Goal: Information Seeking & Learning: Find specific fact

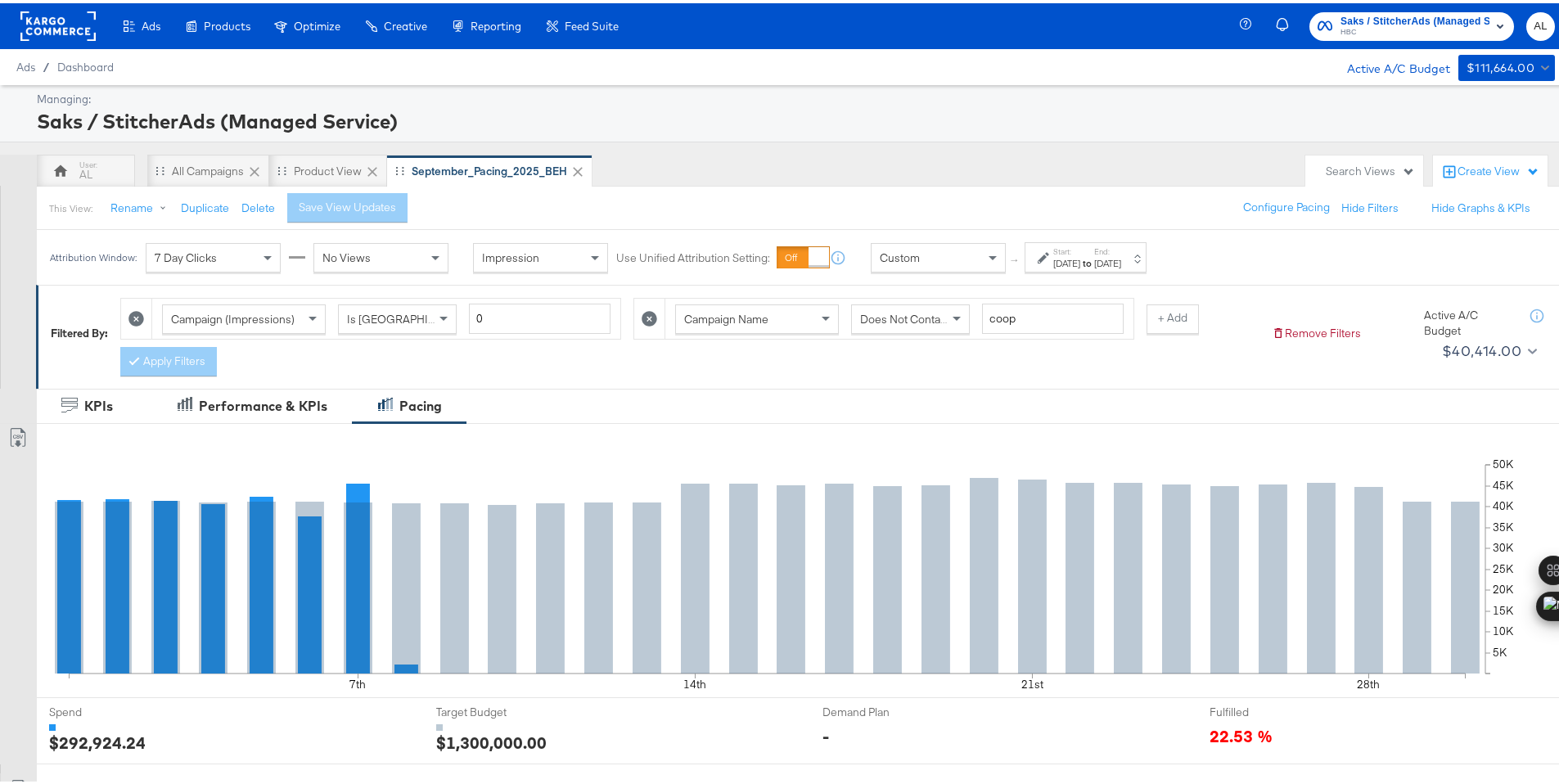
click at [928, 258] on div "Custom" at bounding box center [938, 254] width 134 height 28
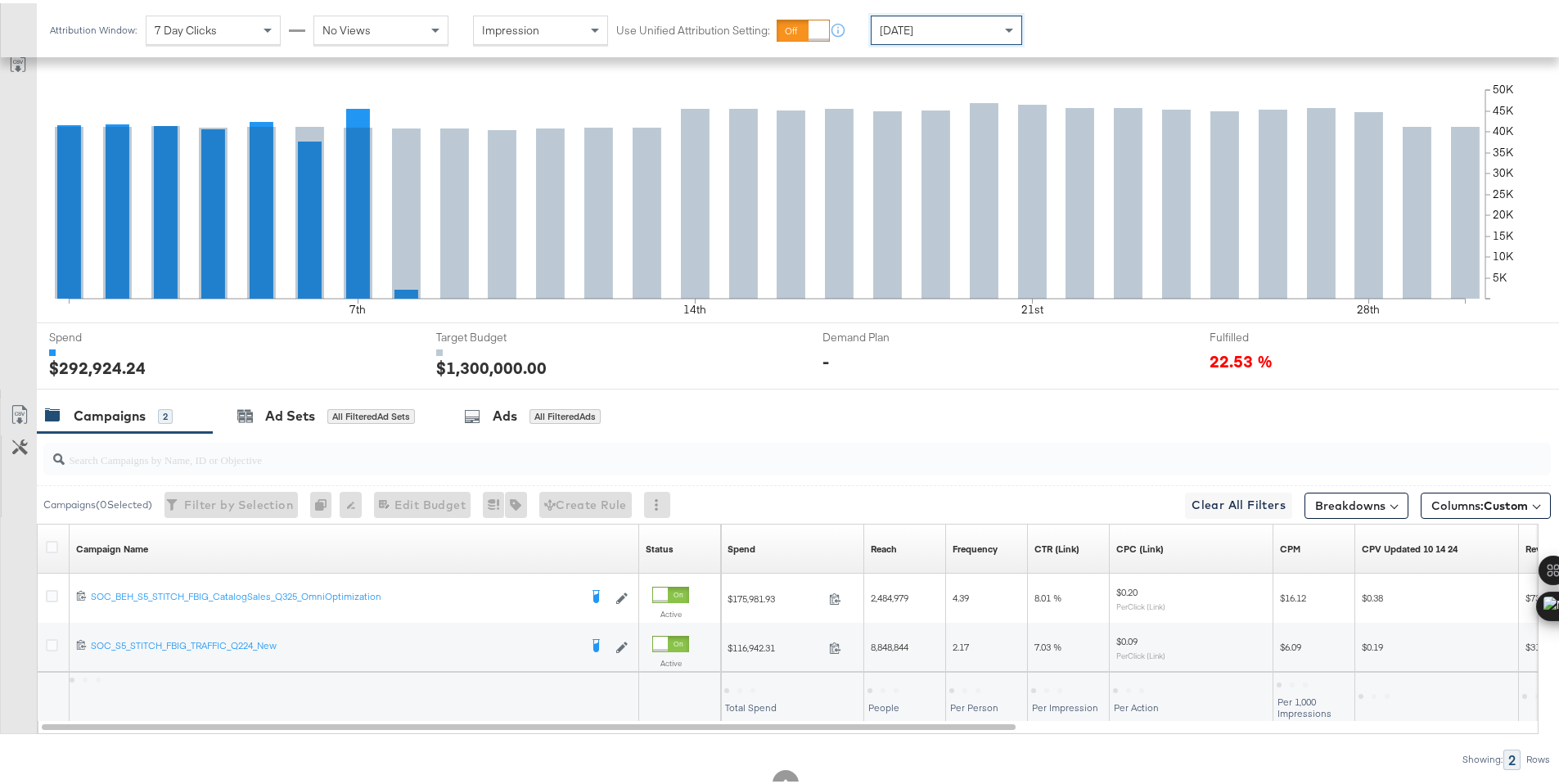
scroll to position [428, 0]
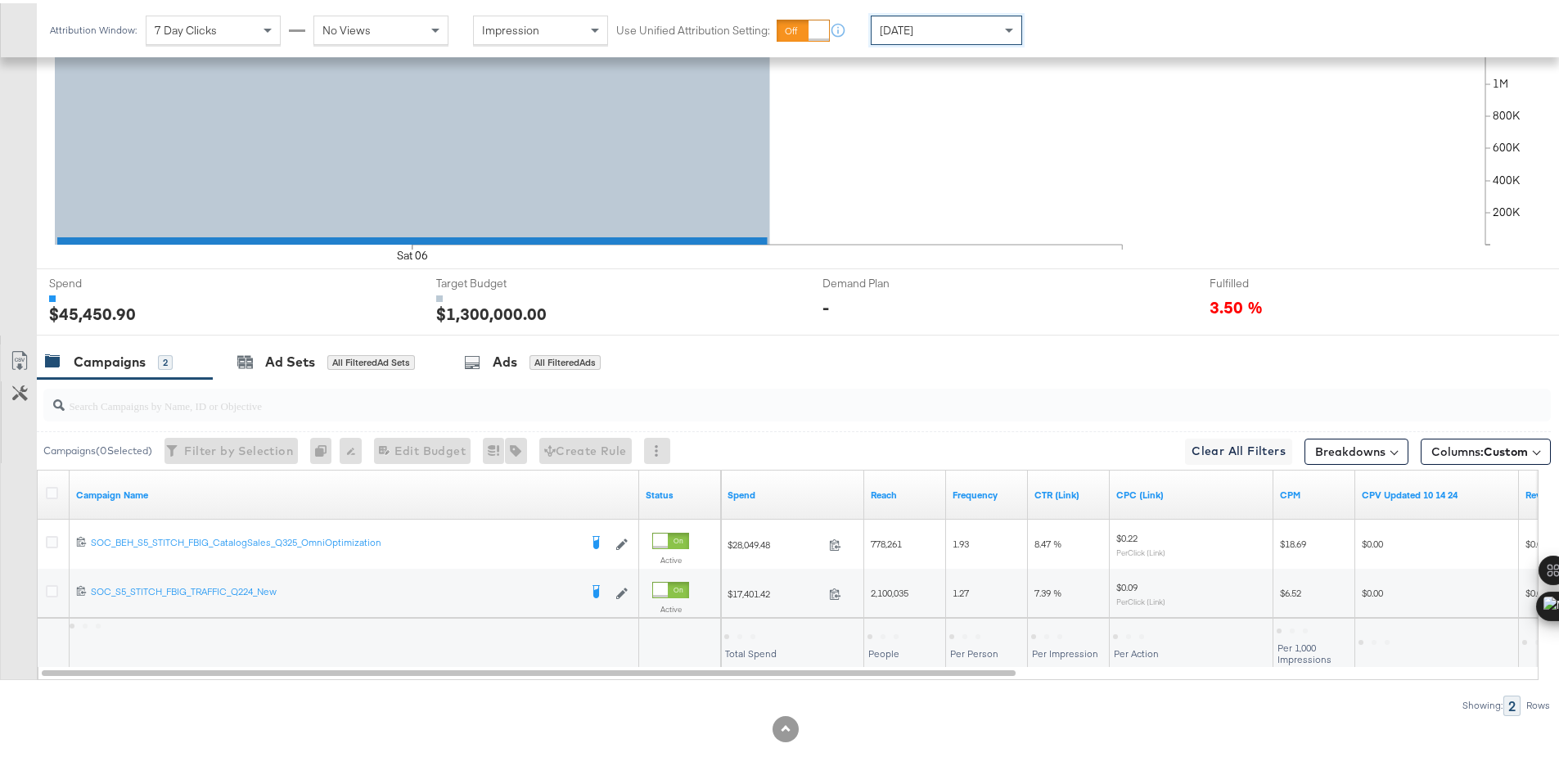
click at [744, 633] on div at bounding box center [739, 632] width 31 height 5
click at [746, 632] on div "$45,450.90" at bounding box center [757, 631] width 65 height 15
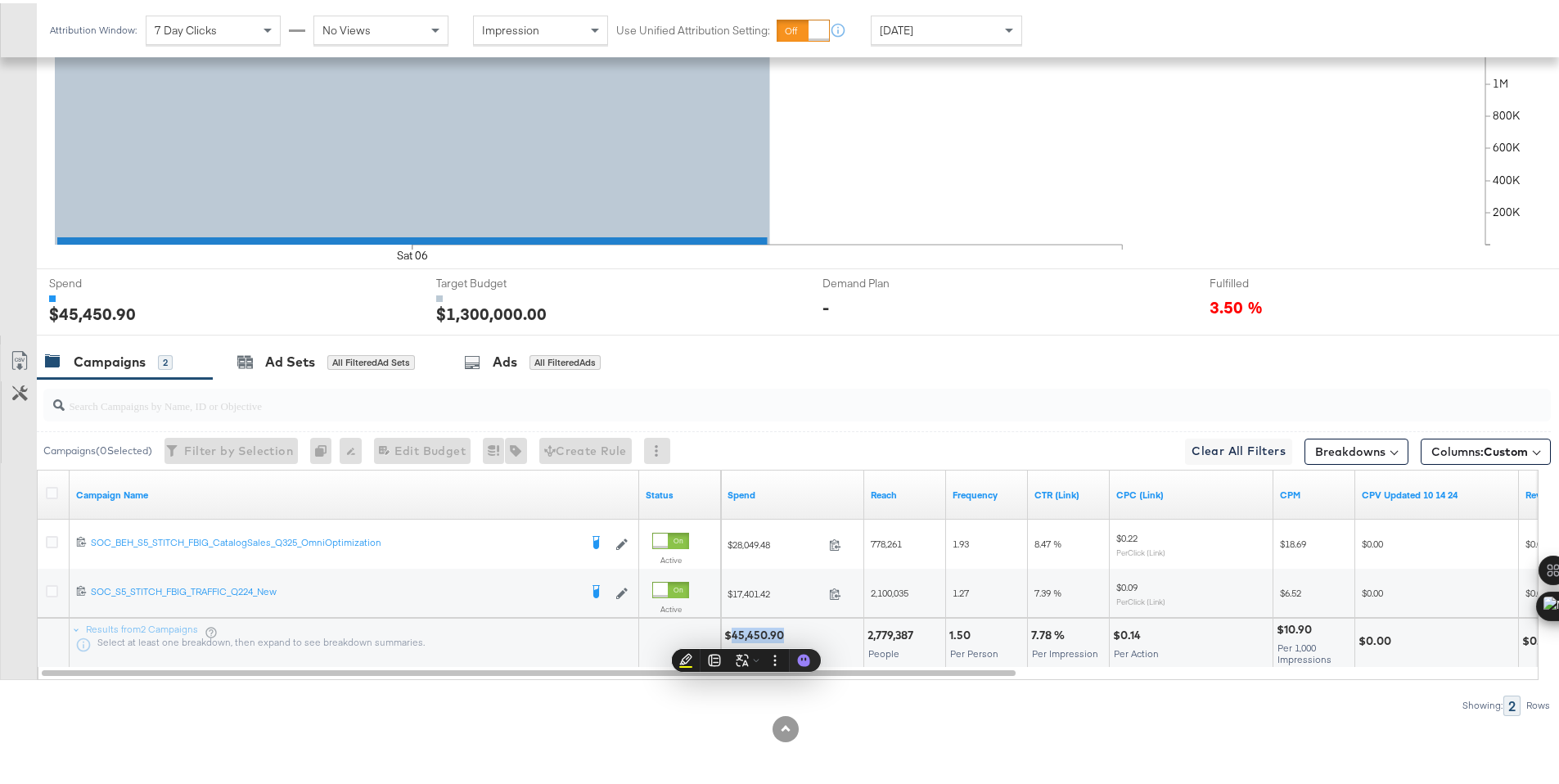
copy div "45,450.90"
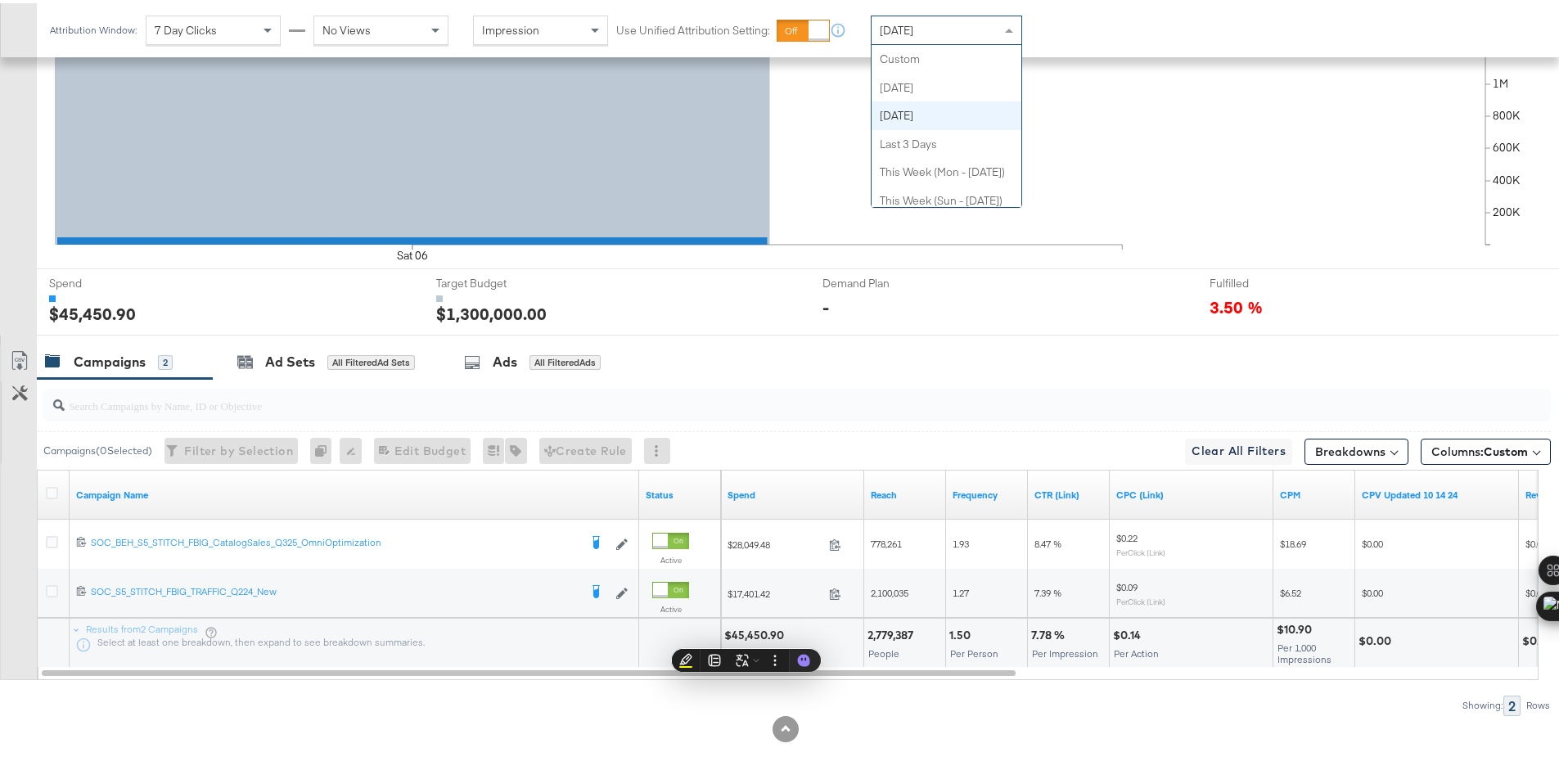
click at [890, 36] on div "[DATE]" at bounding box center [946, 27] width 150 height 28
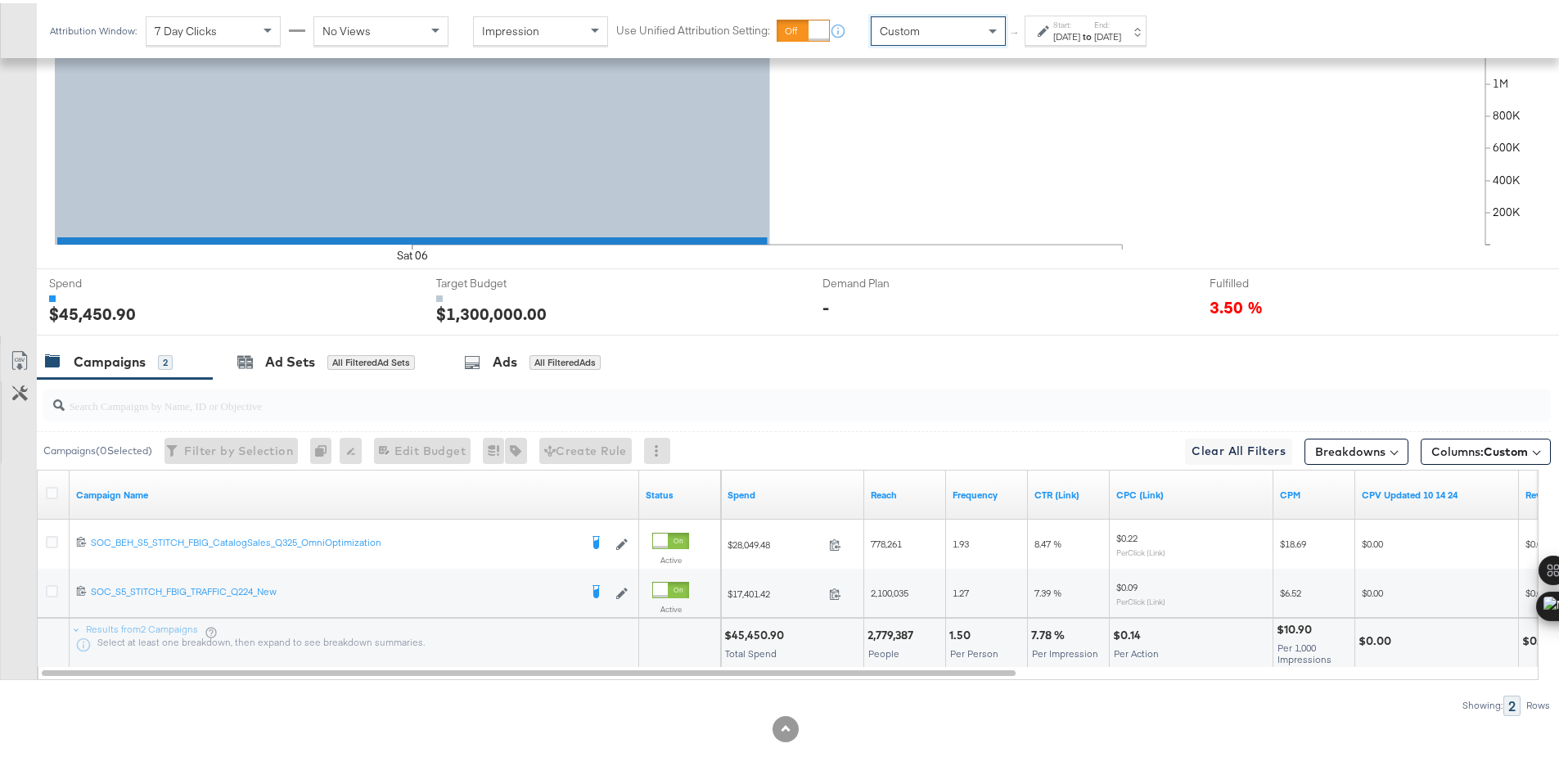
click at [1073, 13] on div "Start: Sep 7th 2025 to End: Sep 7th 2025" at bounding box center [1086, 28] width 122 height 31
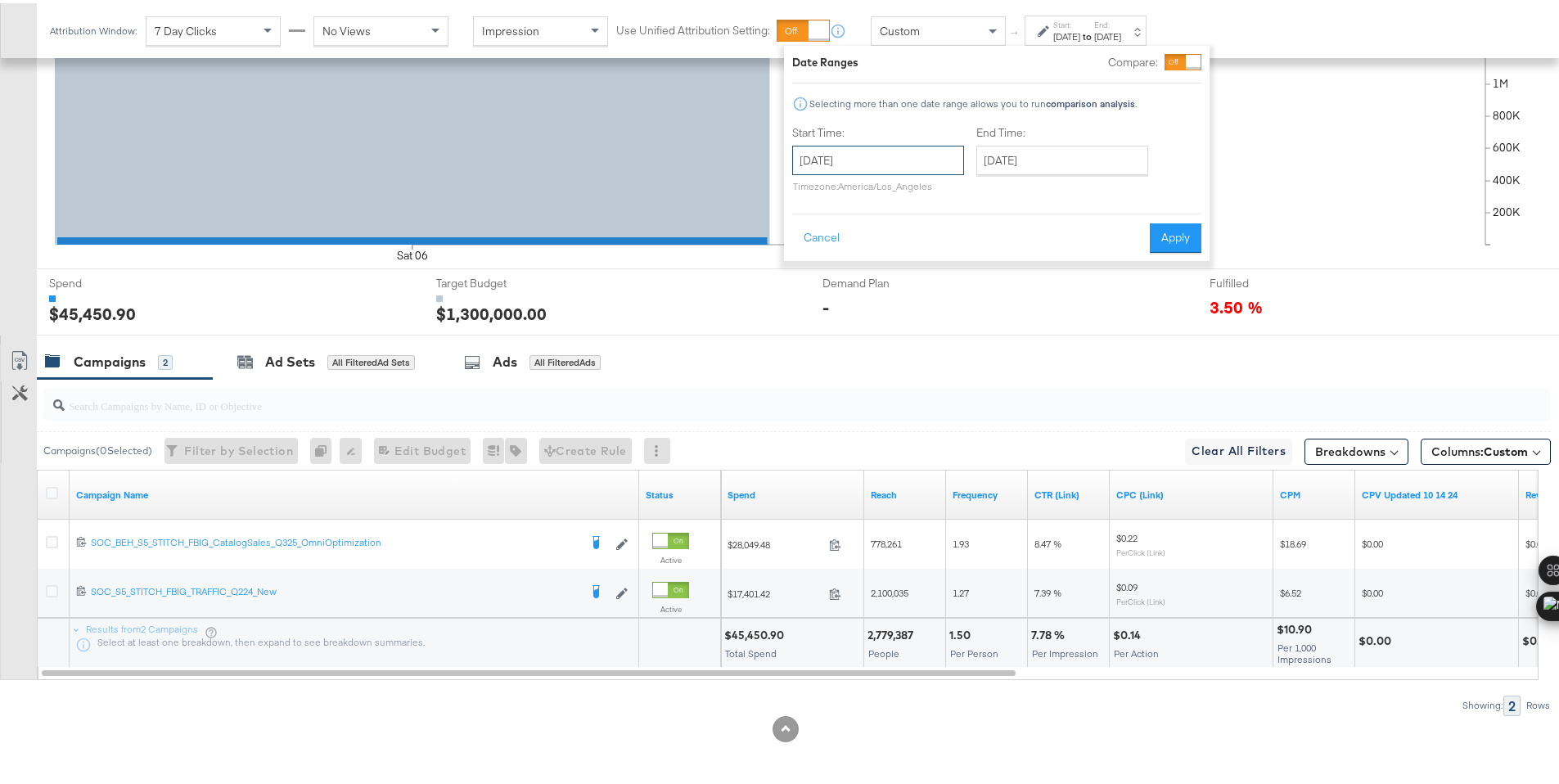
click at [939, 153] on input "September 7th 2025" at bounding box center [878, 156] width 172 height 30
click at [987, 248] on td "6" at bounding box center [977, 239] width 28 height 23
type input "September 6th 2025"
click at [1045, 159] on input "September 7th 2025" at bounding box center [1062, 156] width 172 height 30
click at [1174, 244] on td "6" at bounding box center [1161, 239] width 28 height 23
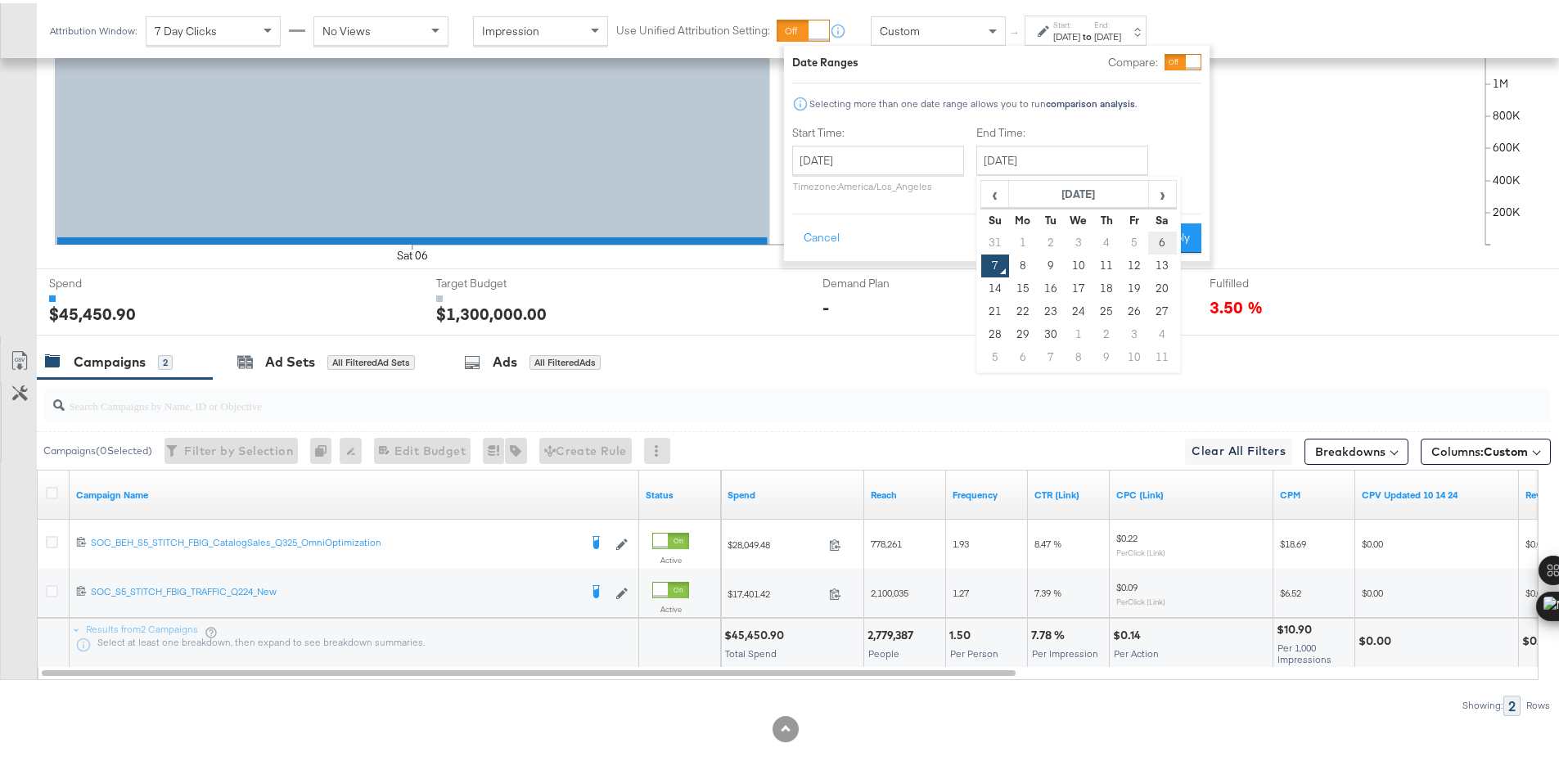
type input "September 6th 2025"
click at [1176, 240] on button "Apply" at bounding box center [1175, 235] width 52 height 30
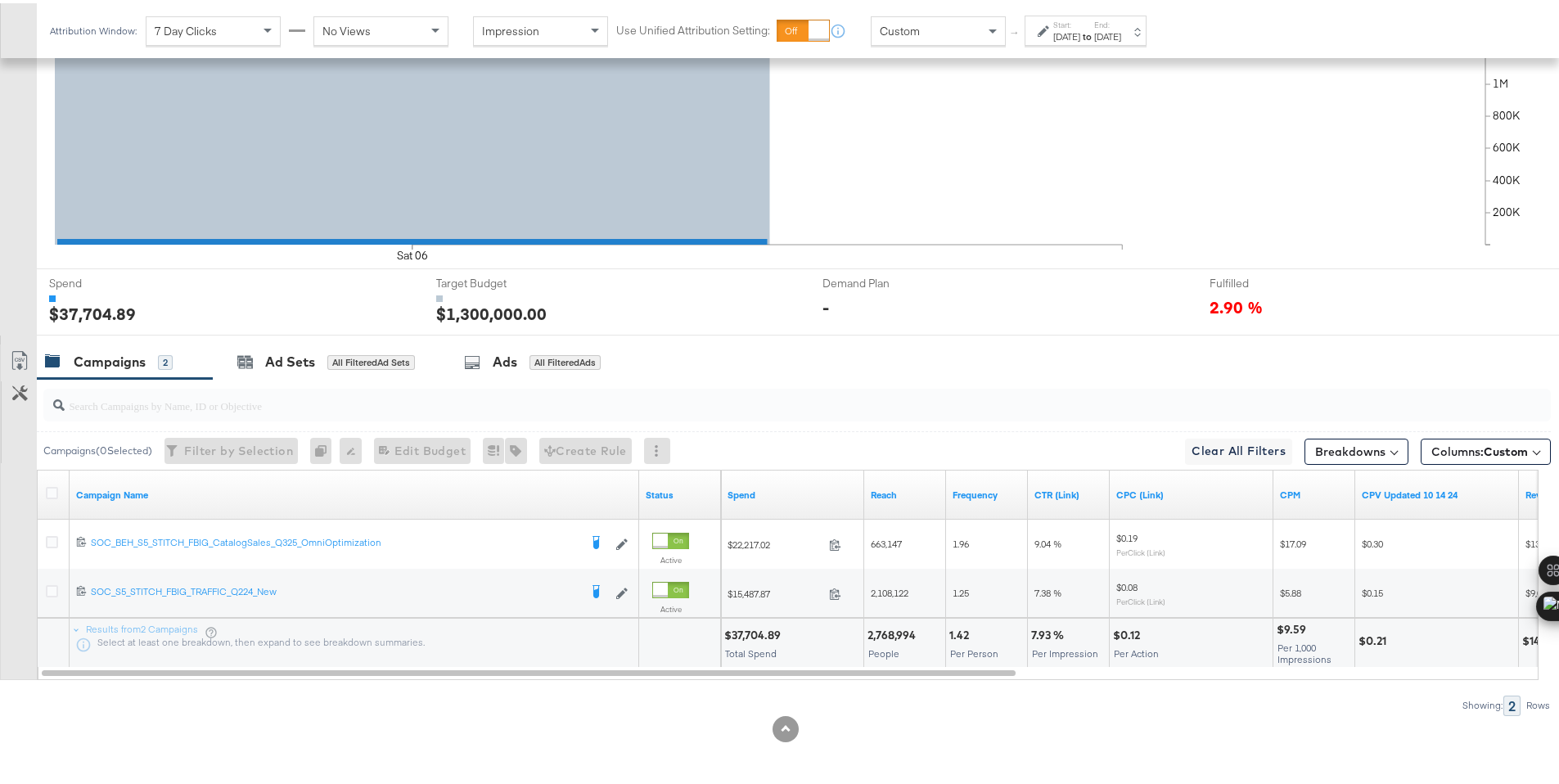
click at [745, 633] on div "$37,704.89" at bounding box center [755, 631] width 61 height 15
copy div "37,704.89"
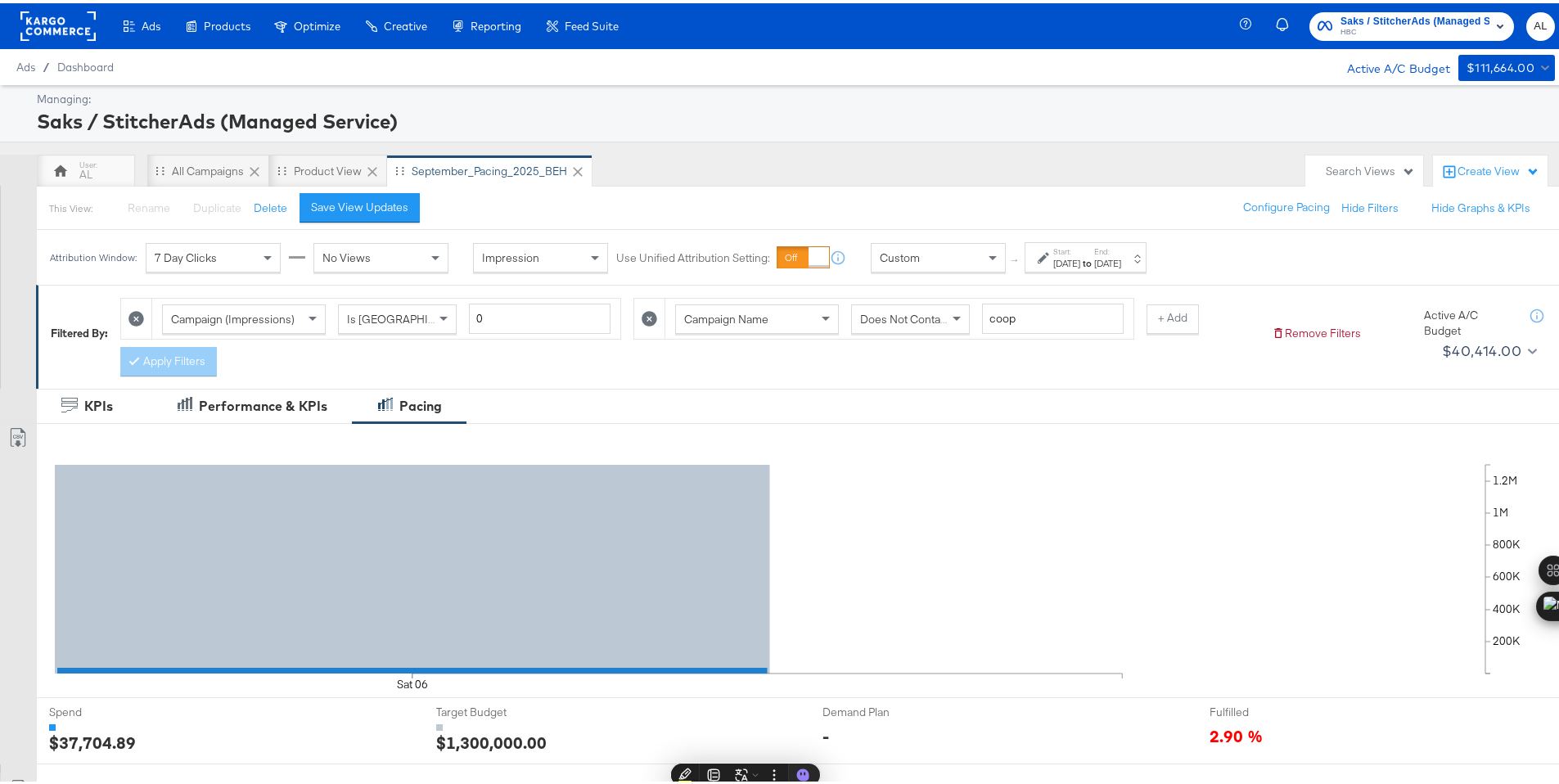
click at [42, 21] on rect at bounding box center [57, 23] width 75 height 30
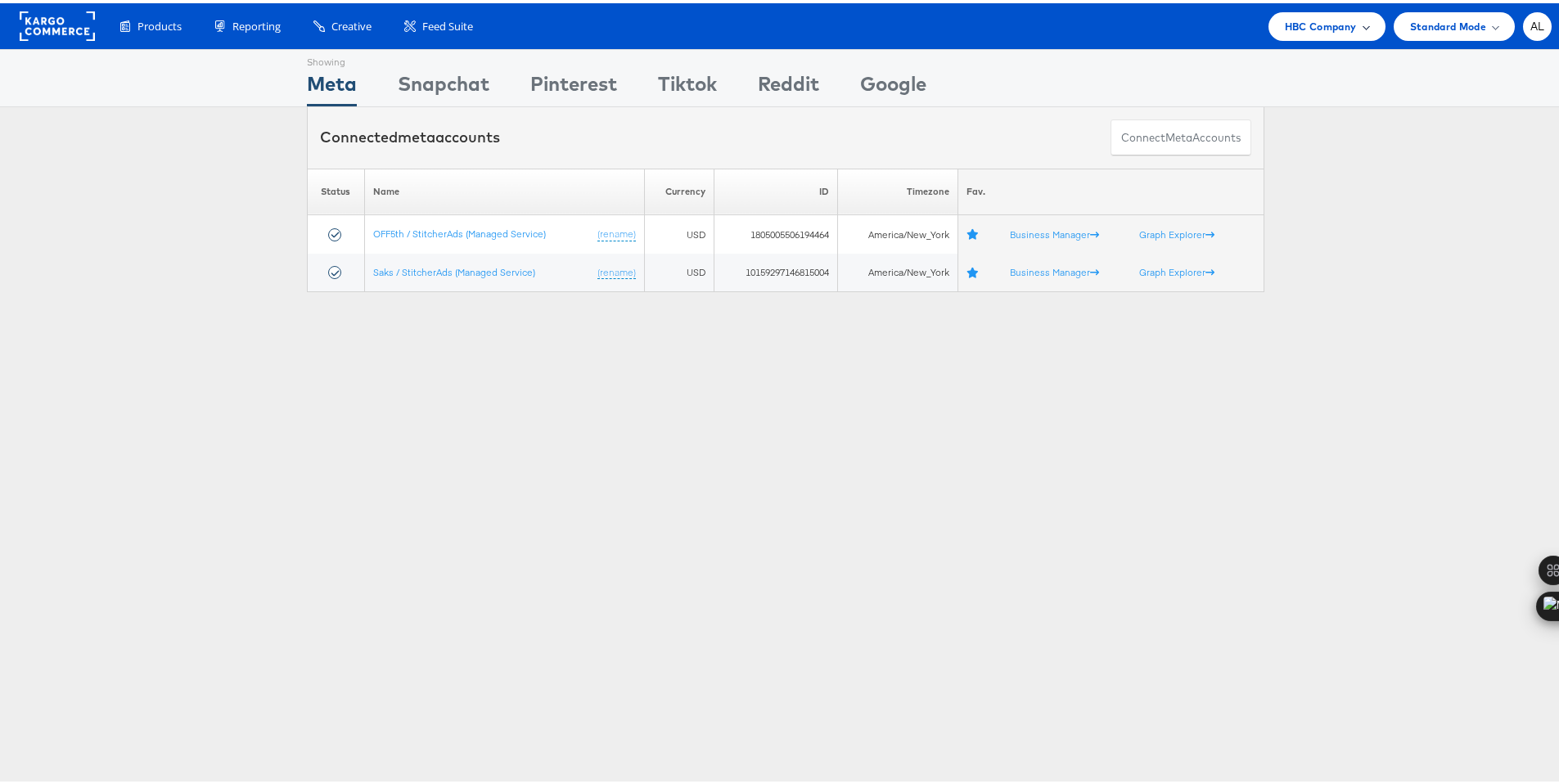
click at [1329, 29] on span "HBC Company" at bounding box center [1320, 23] width 72 height 17
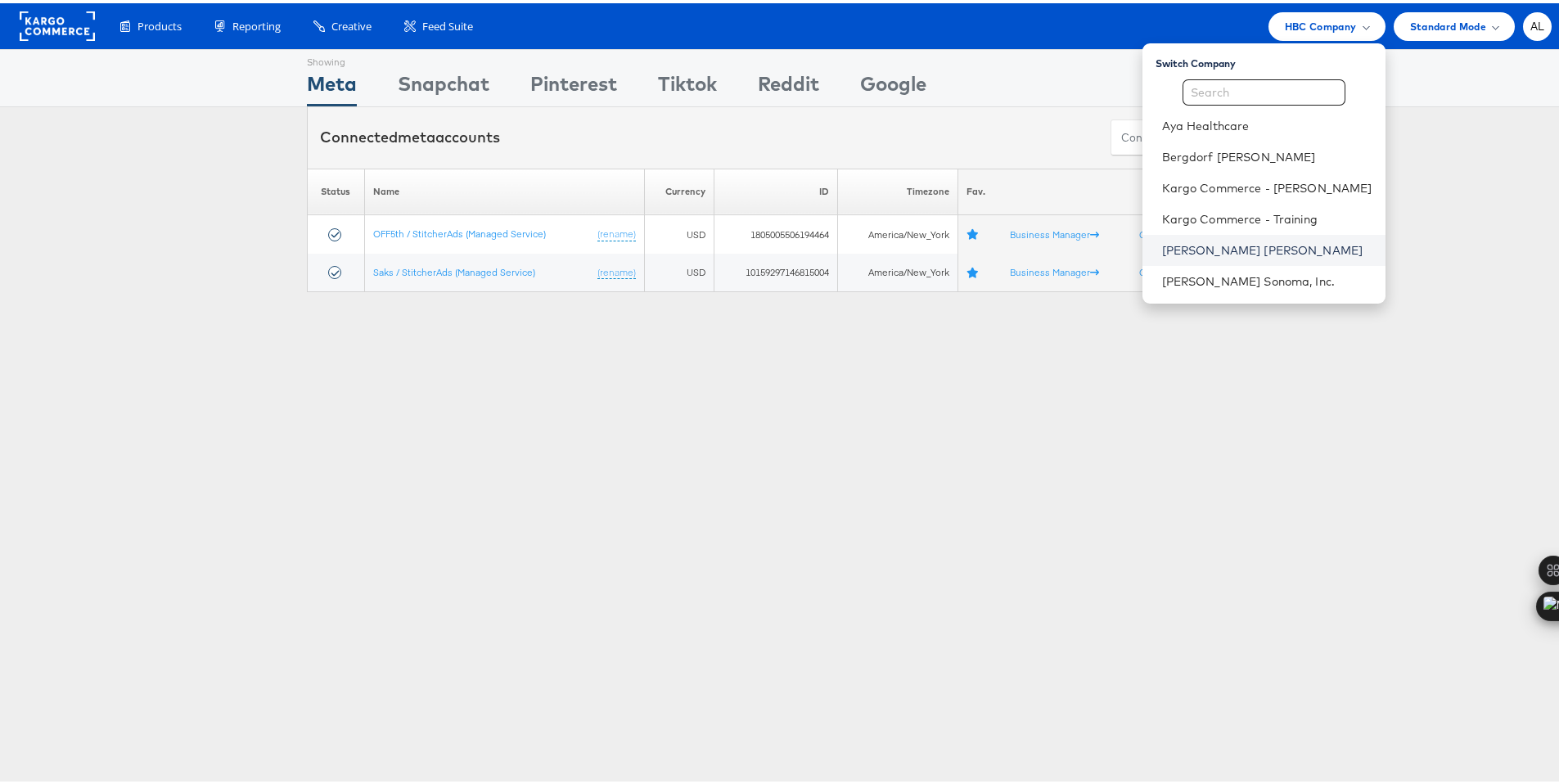
click at [1256, 242] on link "Neiman Marcus" at bounding box center [1267, 246] width 210 height 16
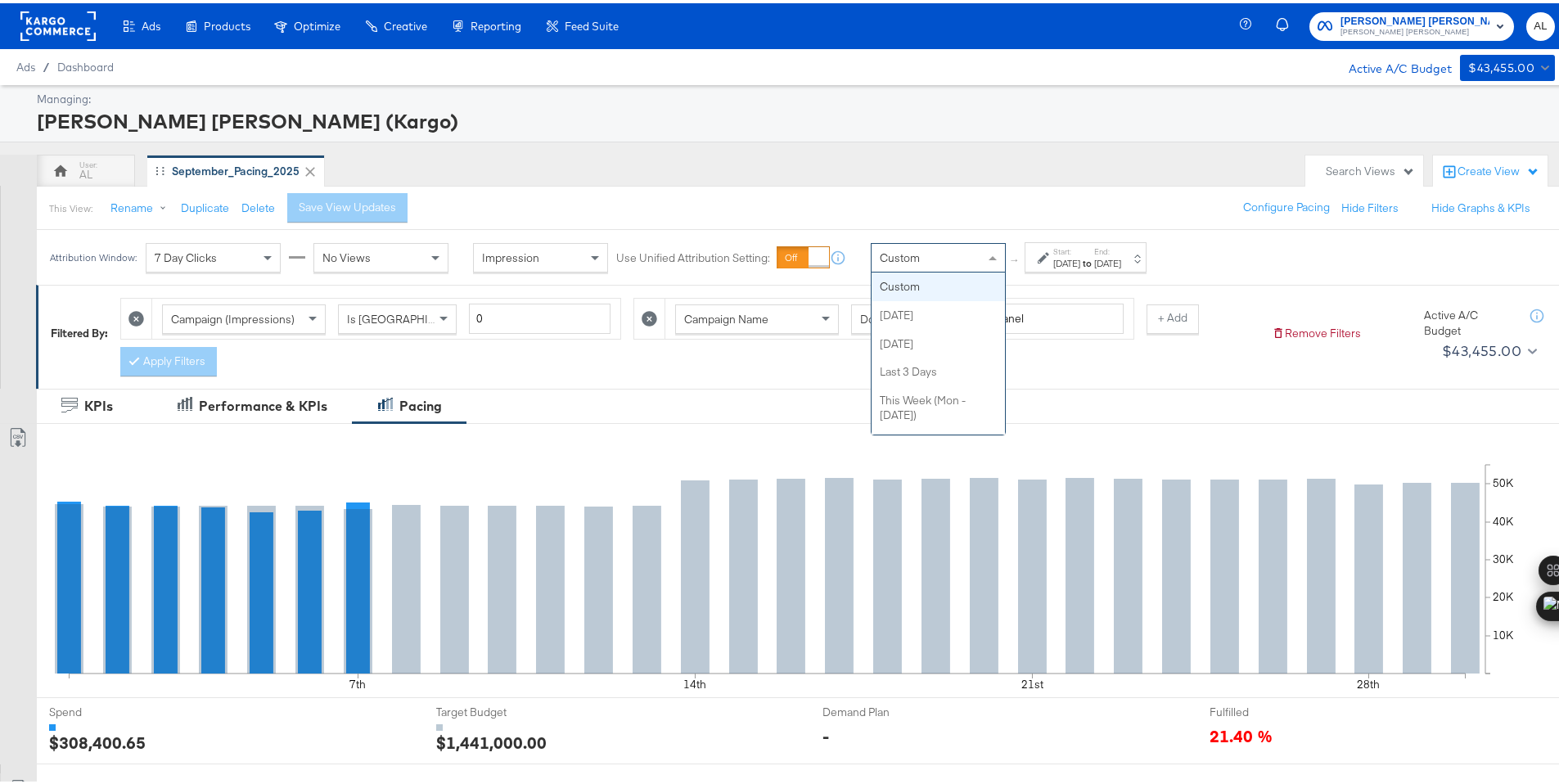
click at [919, 267] on div "Custom" at bounding box center [938, 254] width 134 height 28
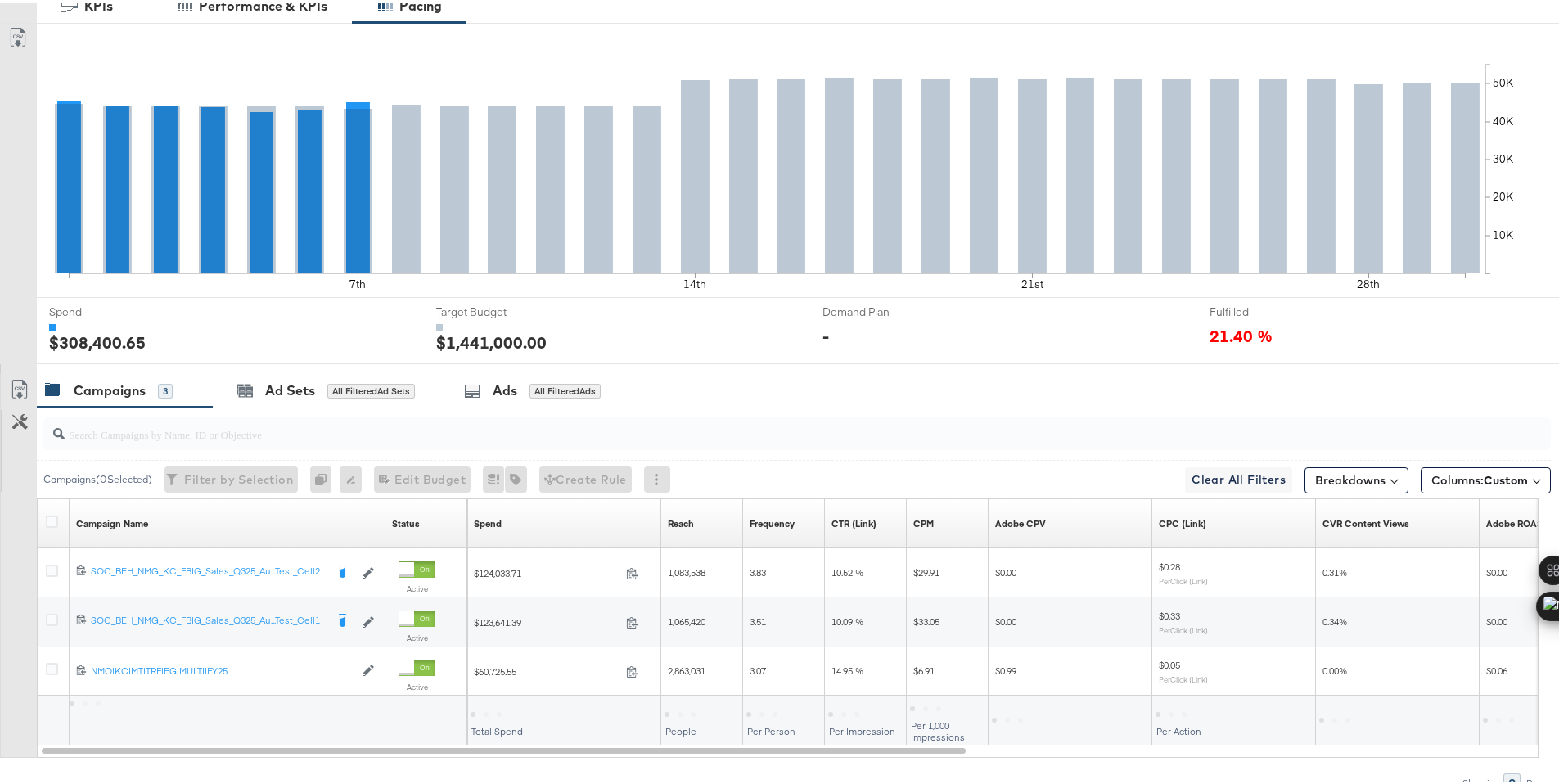
scroll to position [477, 0]
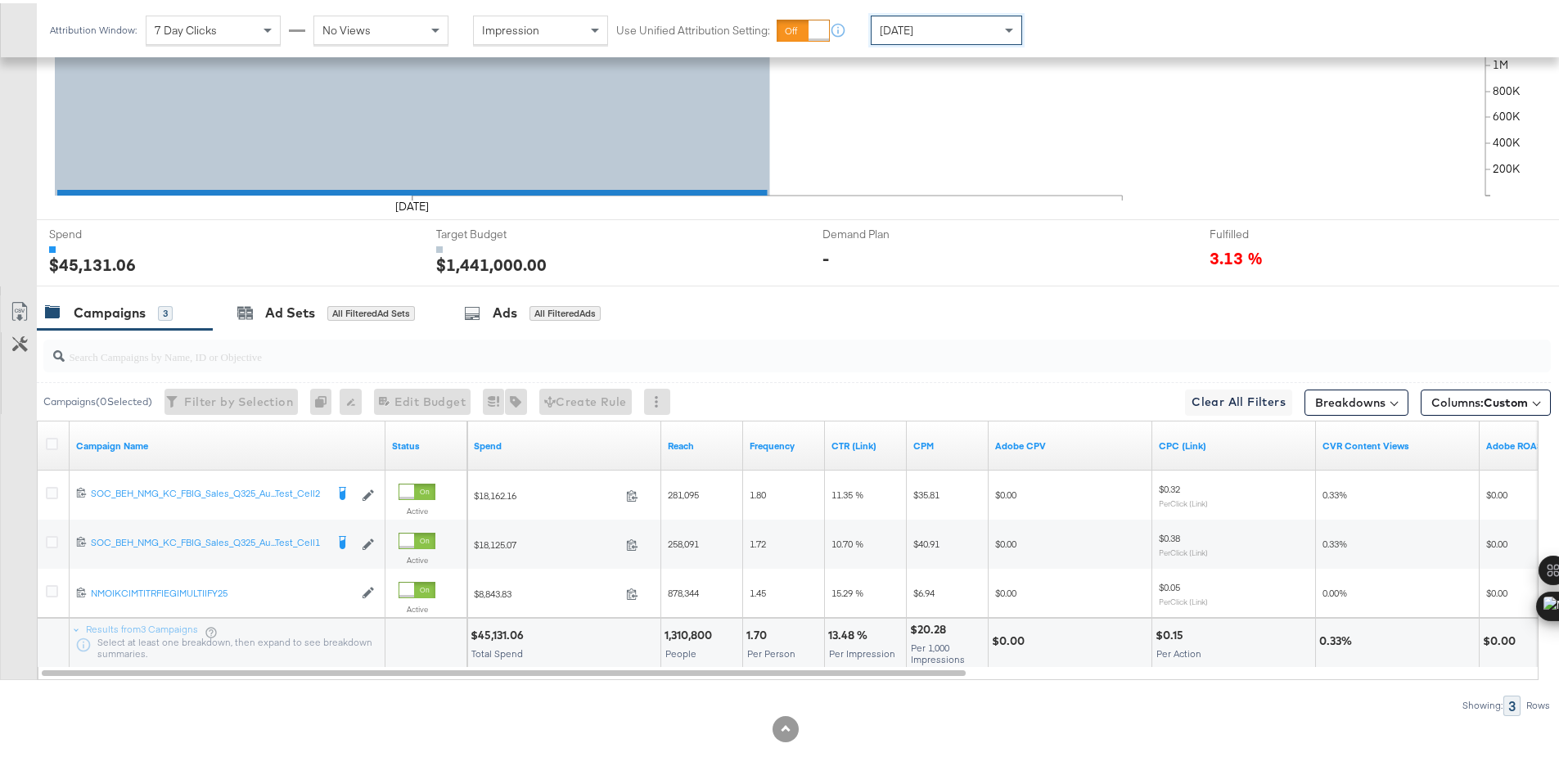
click at [498, 631] on div "$45,131.06" at bounding box center [499, 631] width 58 height 15
copy div "45,131.06"
click at [923, 31] on div "[DATE]" at bounding box center [946, 27] width 150 height 28
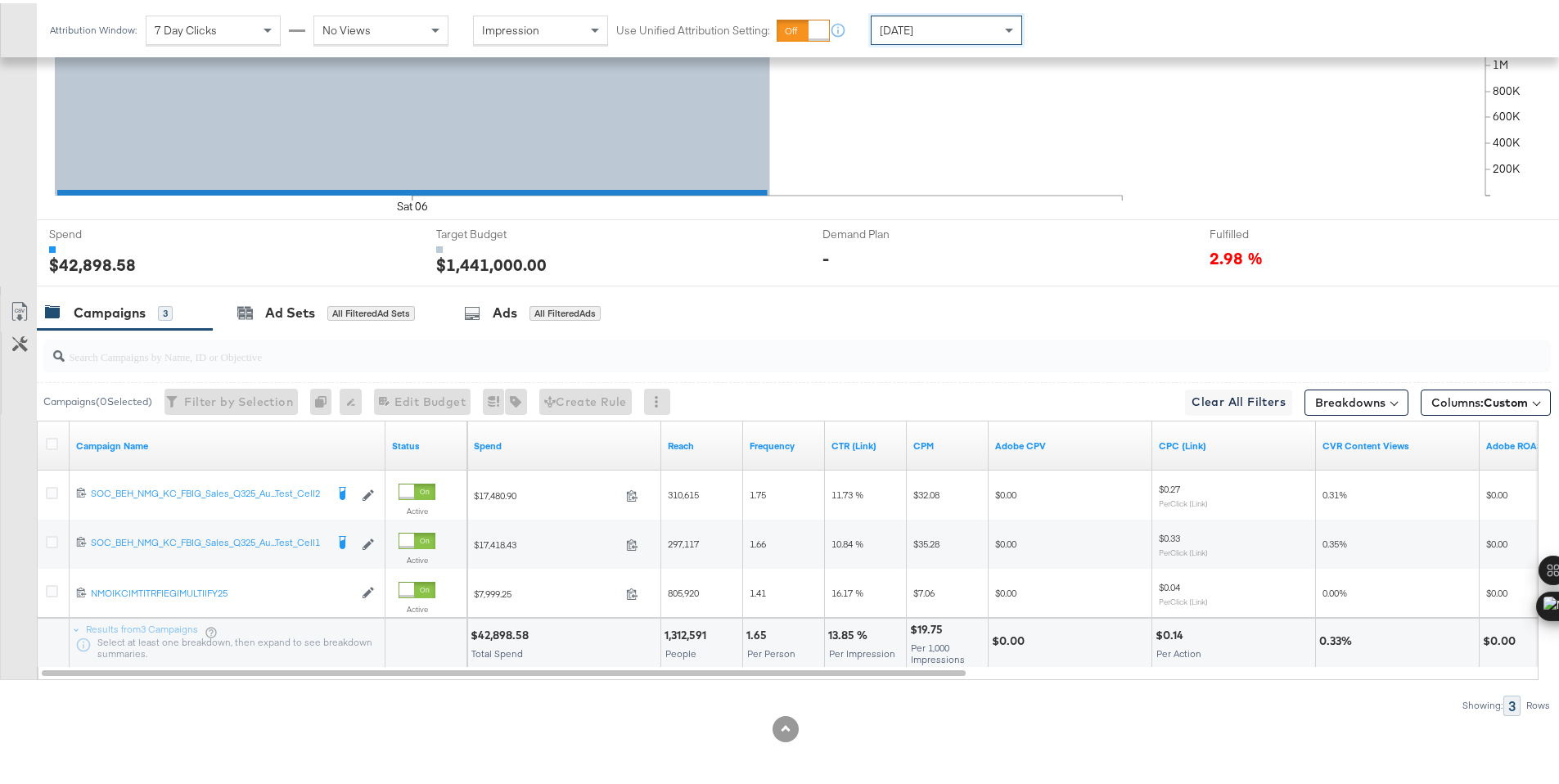
click at [498, 629] on div "$42,898.58" at bounding box center [502, 631] width 63 height 15
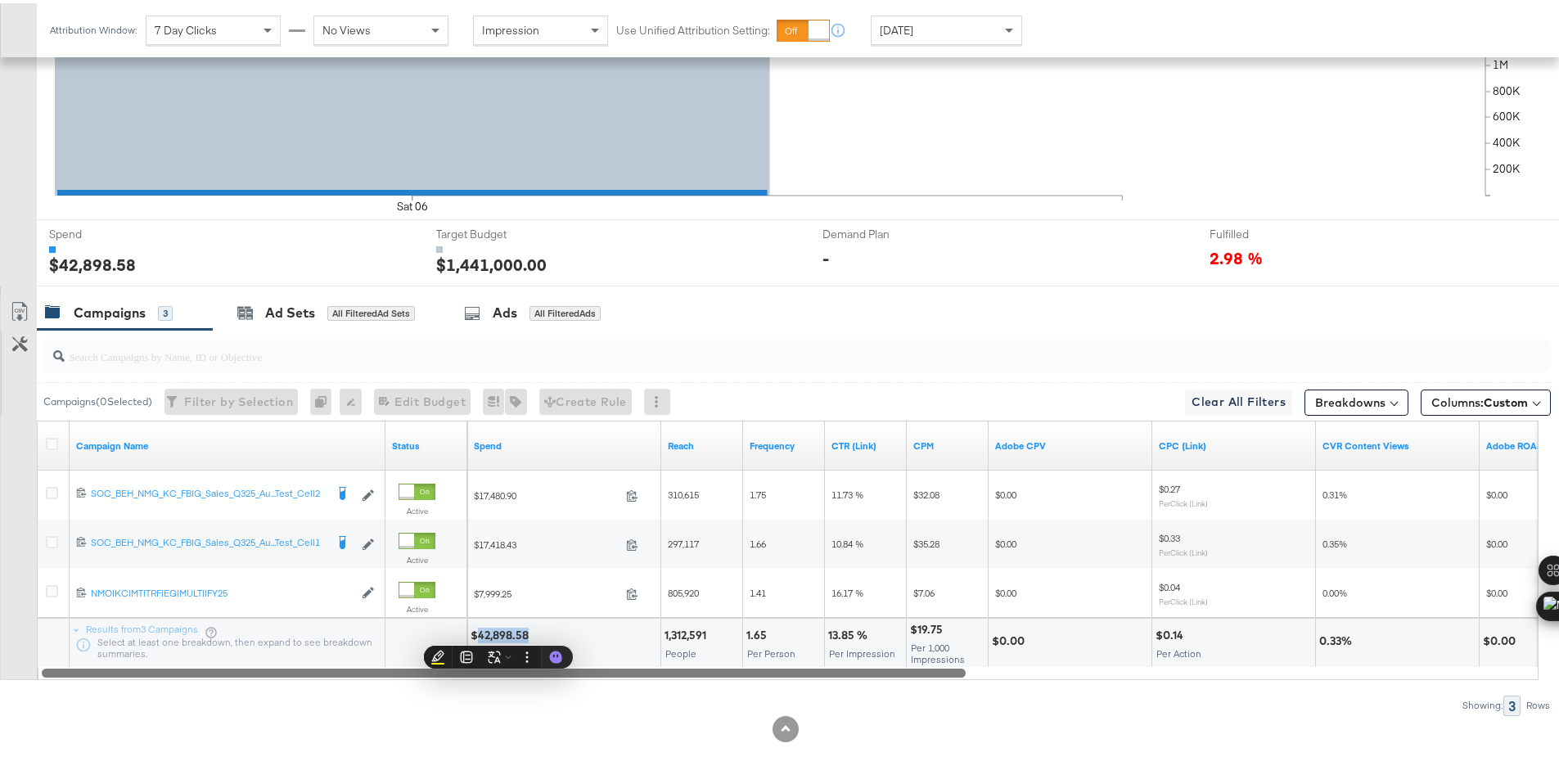
copy div "42,898.58"
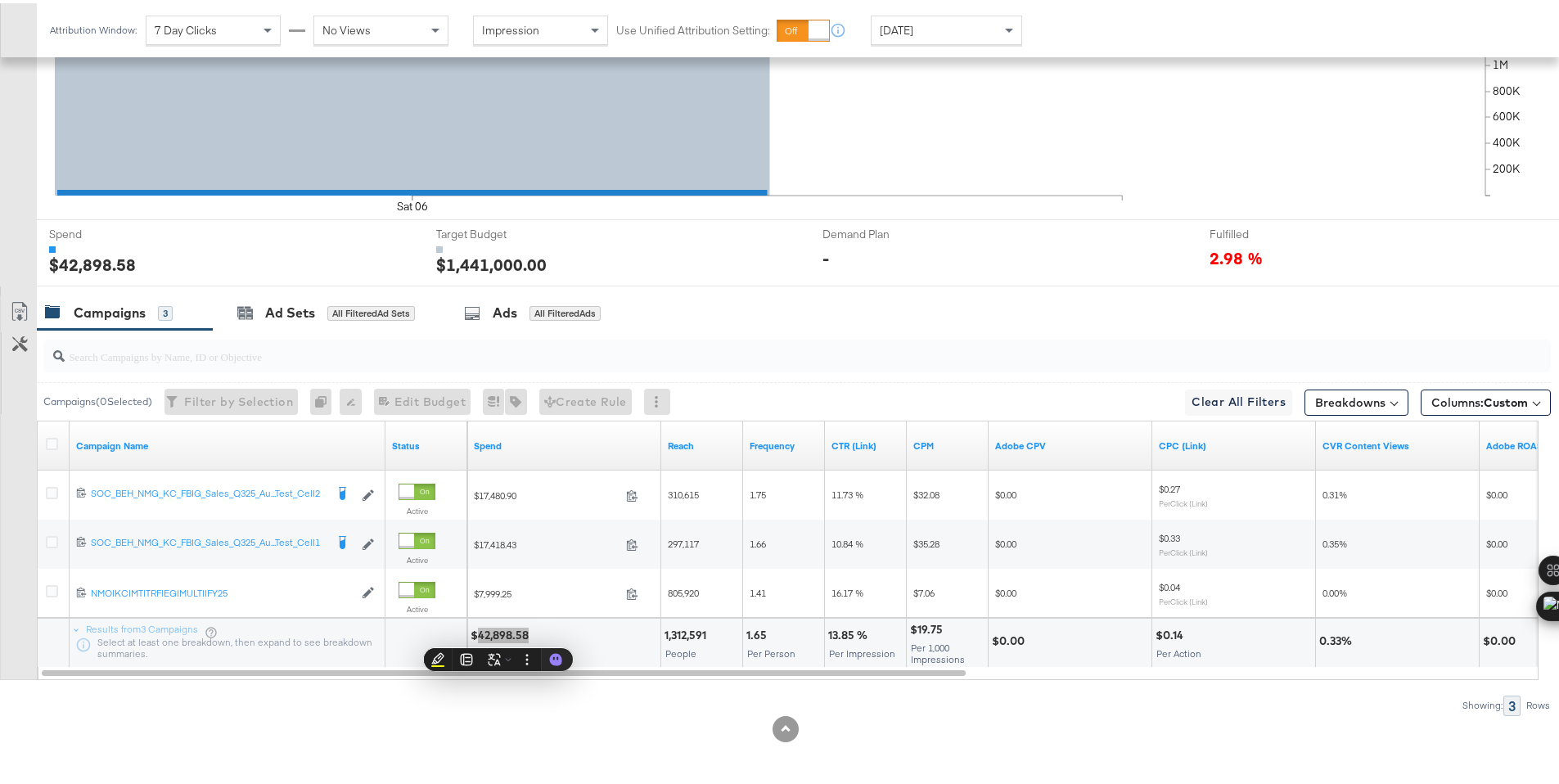
scroll to position [0, 0]
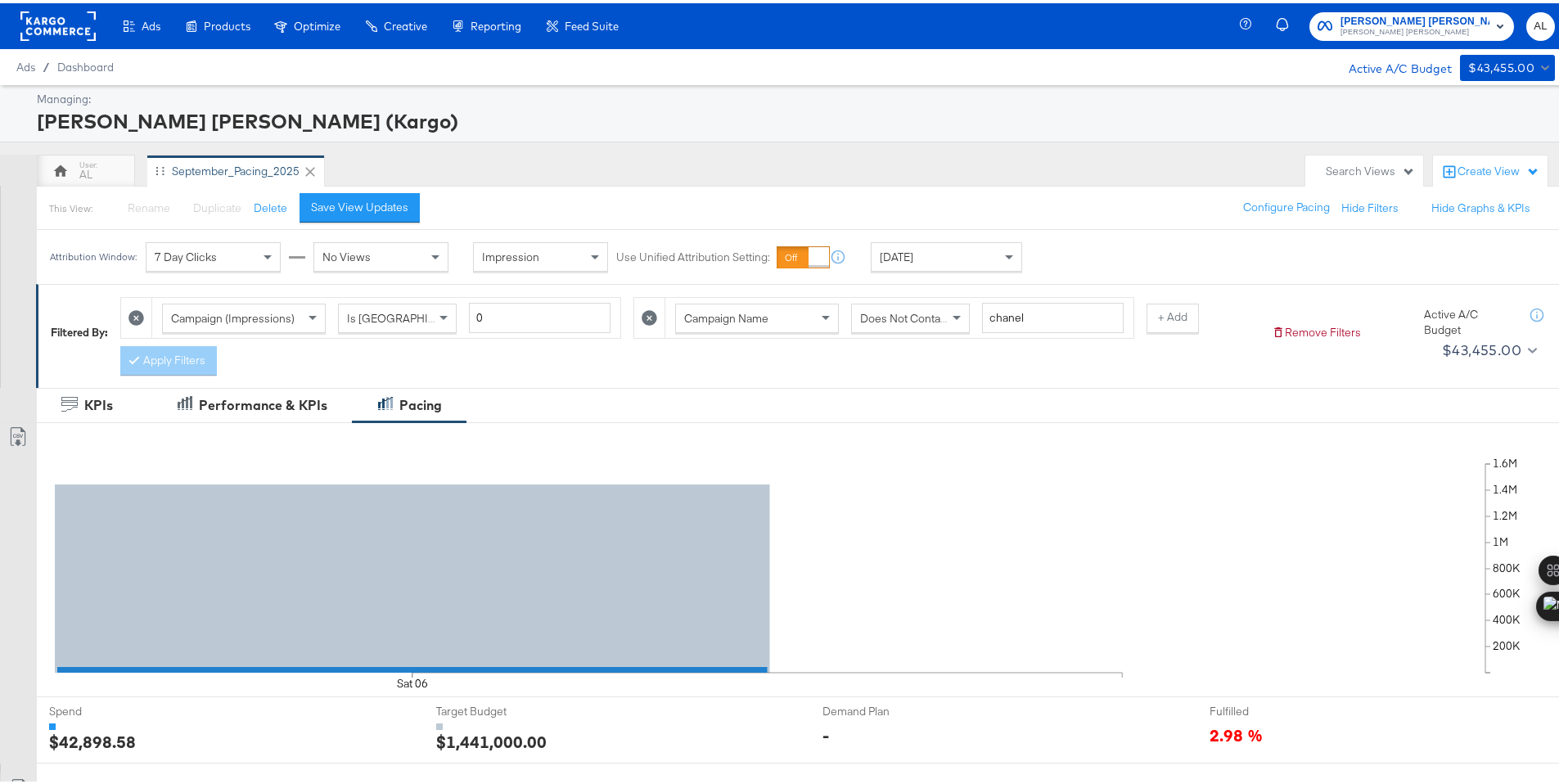
click at [46, 22] on rect at bounding box center [57, 23] width 75 height 30
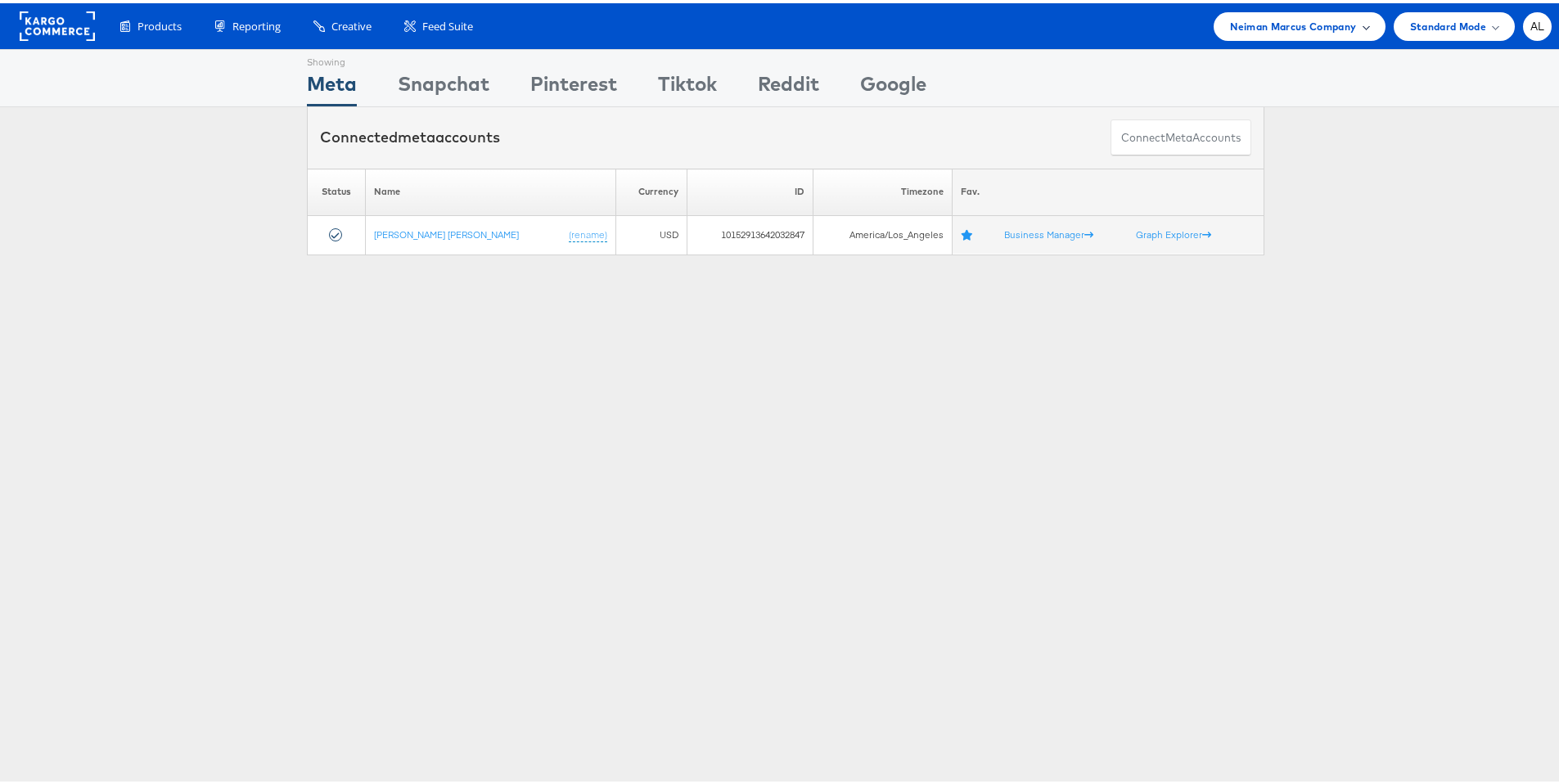
click at [1332, 28] on span "Neiman Marcus Company" at bounding box center [1293, 23] width 126 height 17
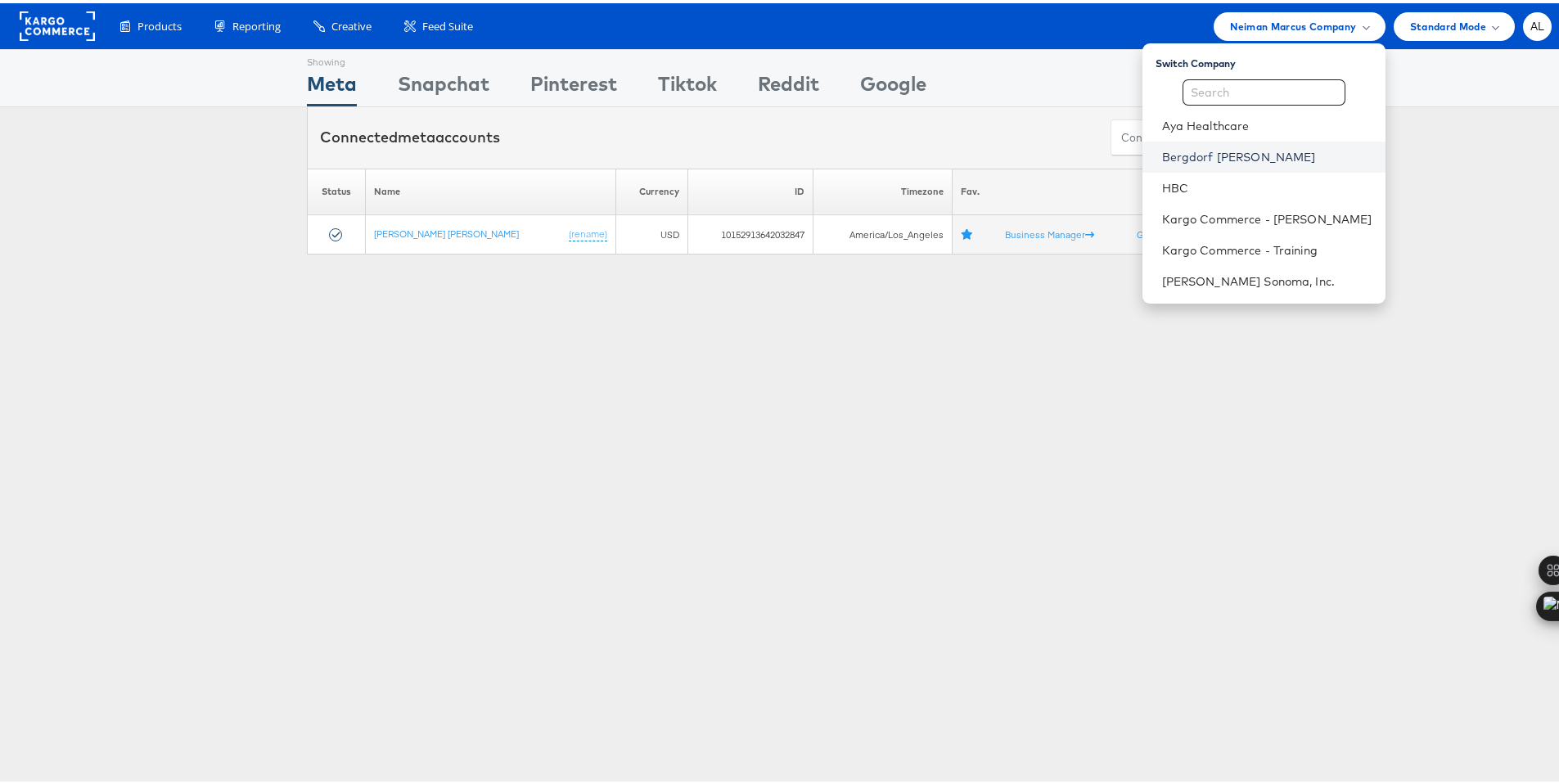
click at [1199, 154] on link "Bergdorf [PERSON_NAME]" at bounding box center [1267, 154] width 210 height 16
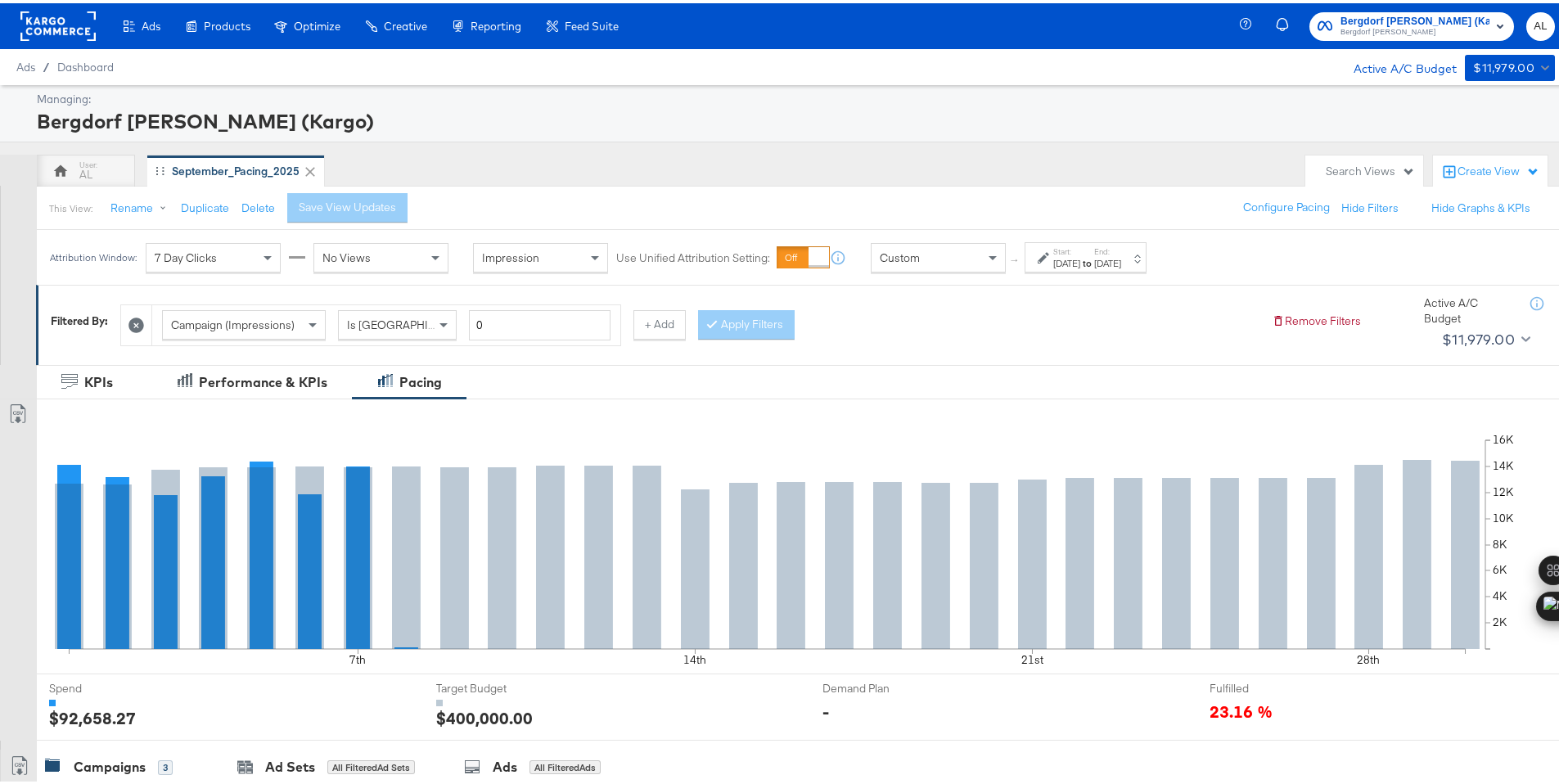
click at [967, 263] on div "Custom" at bounding box center [938, 254] width 134 height 28
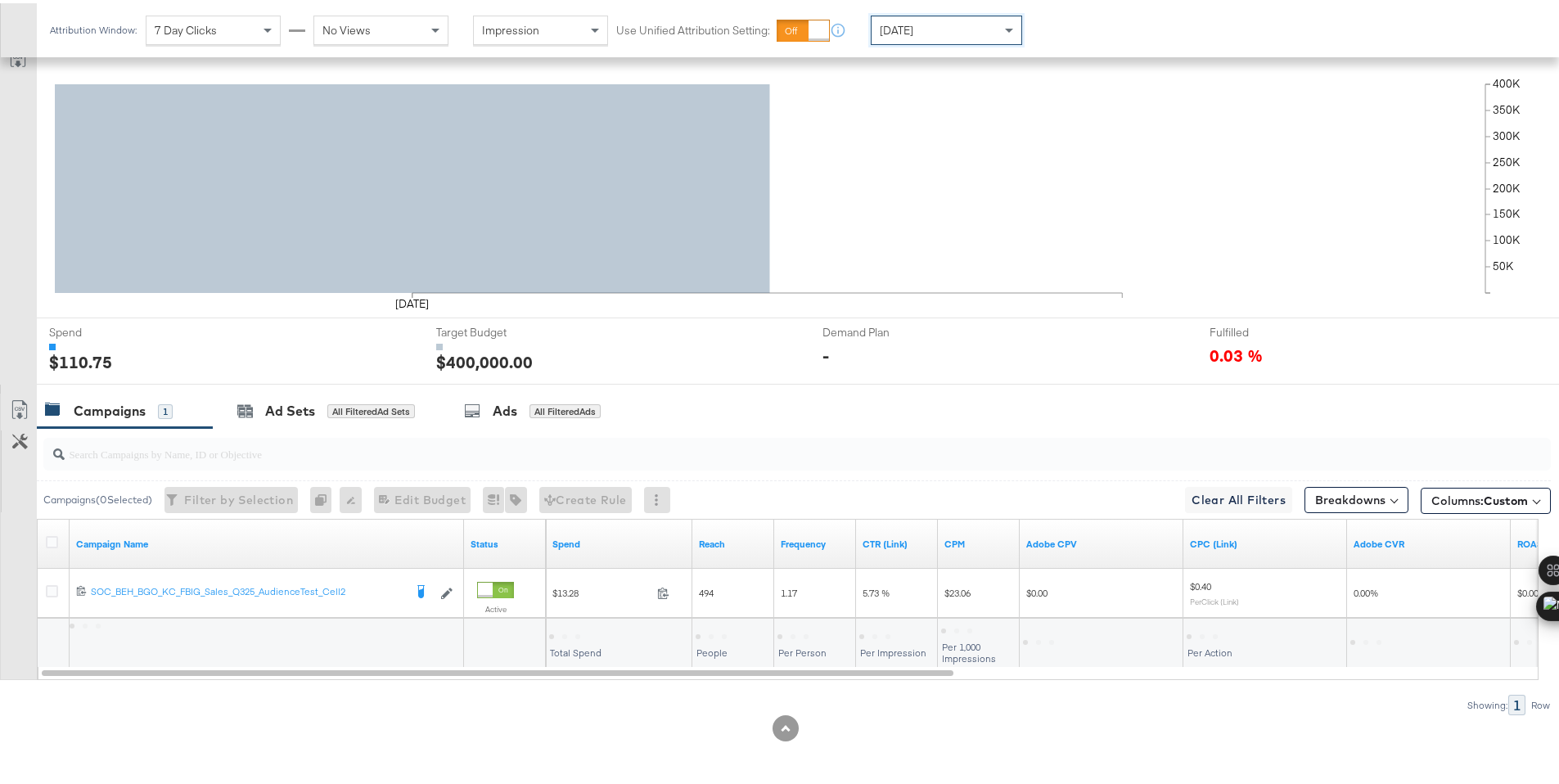
scroll to position [355, 0]
click at [980, 28] on div "[DATE]" at bounding box center [946, 27] width 150 height 28
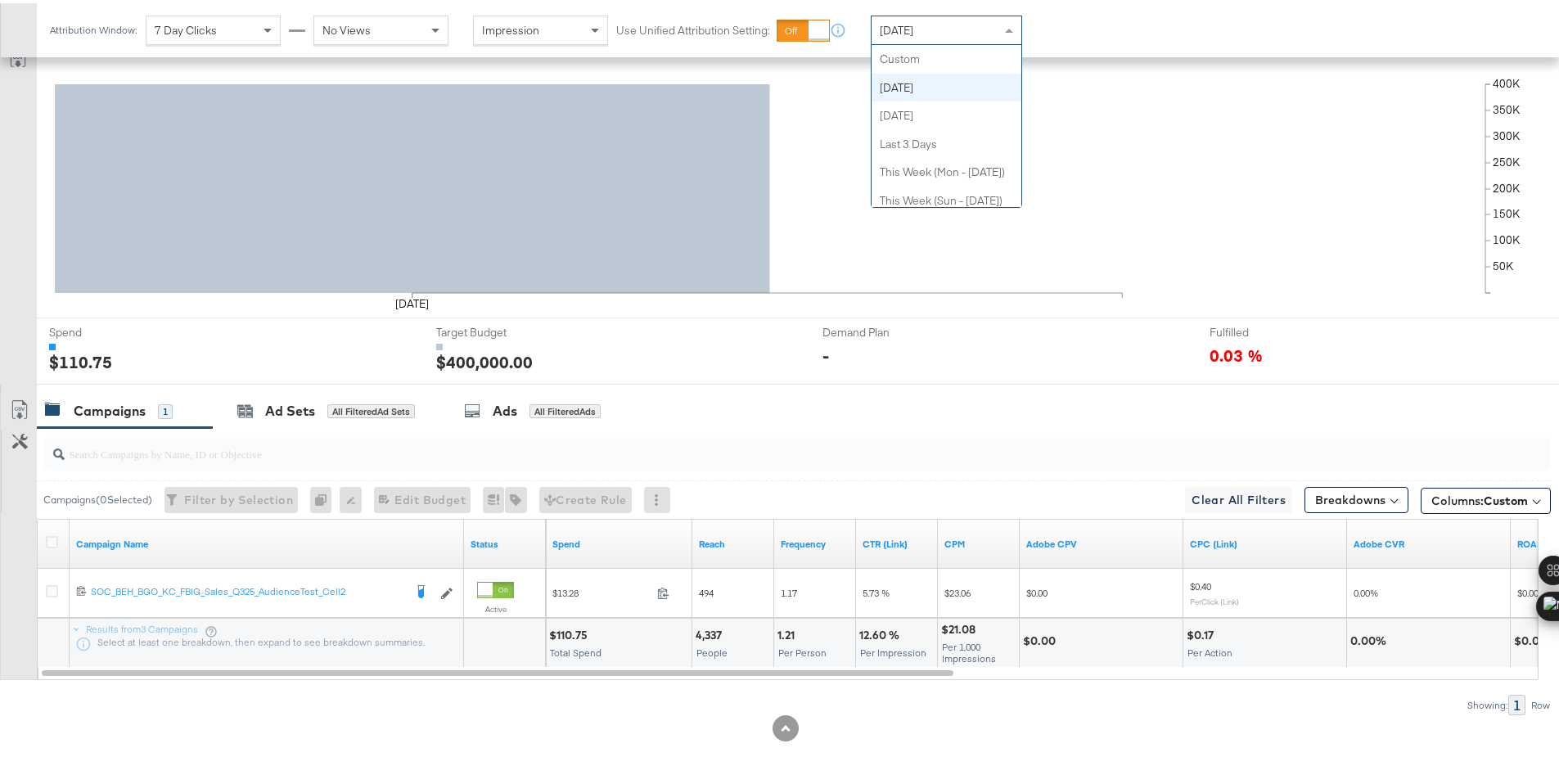
scroll to position [29, 0]
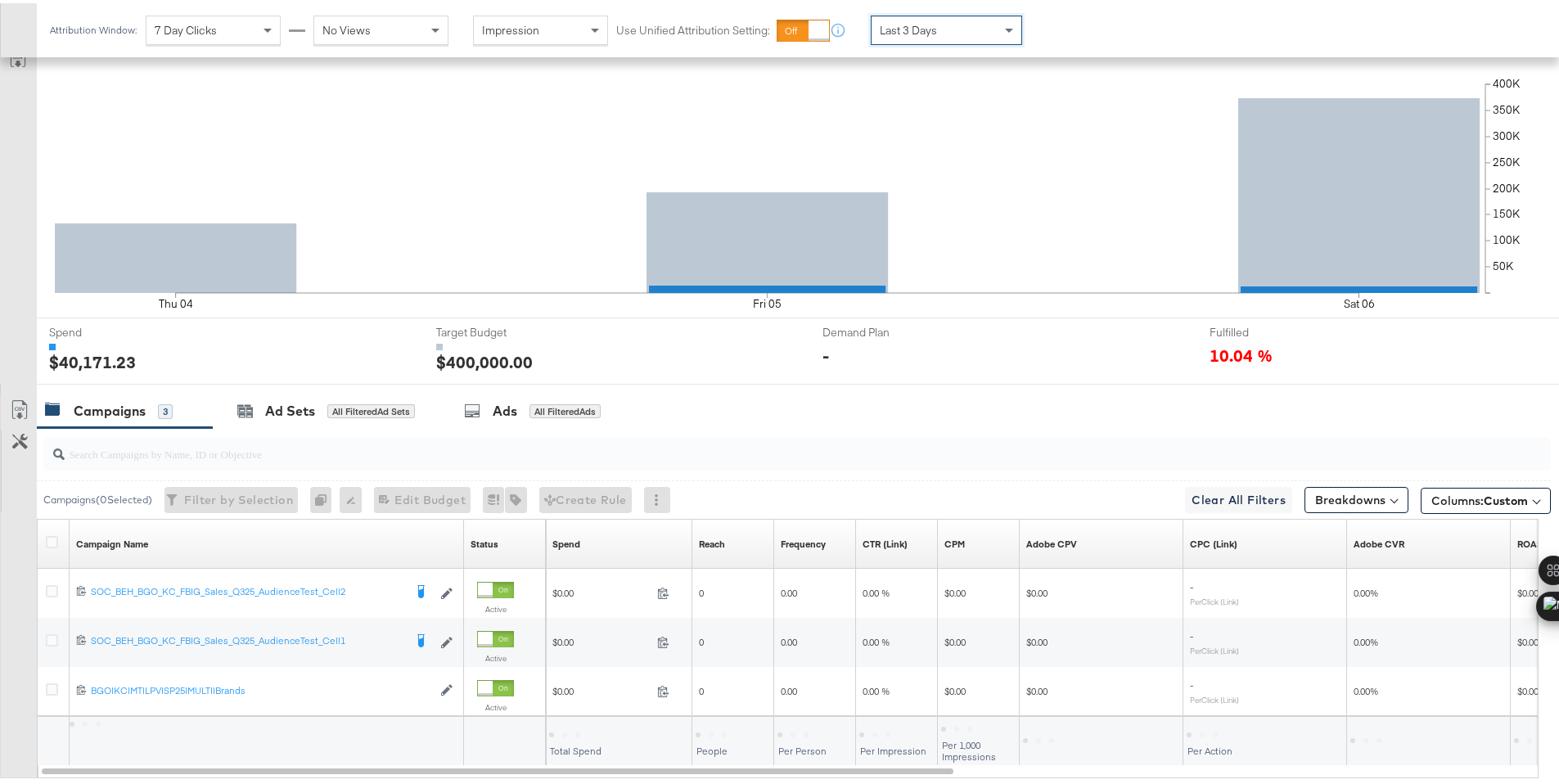
click at [987, 29] on div "Last 3 Days" at bounding box center [946, 27] width 150 height 28
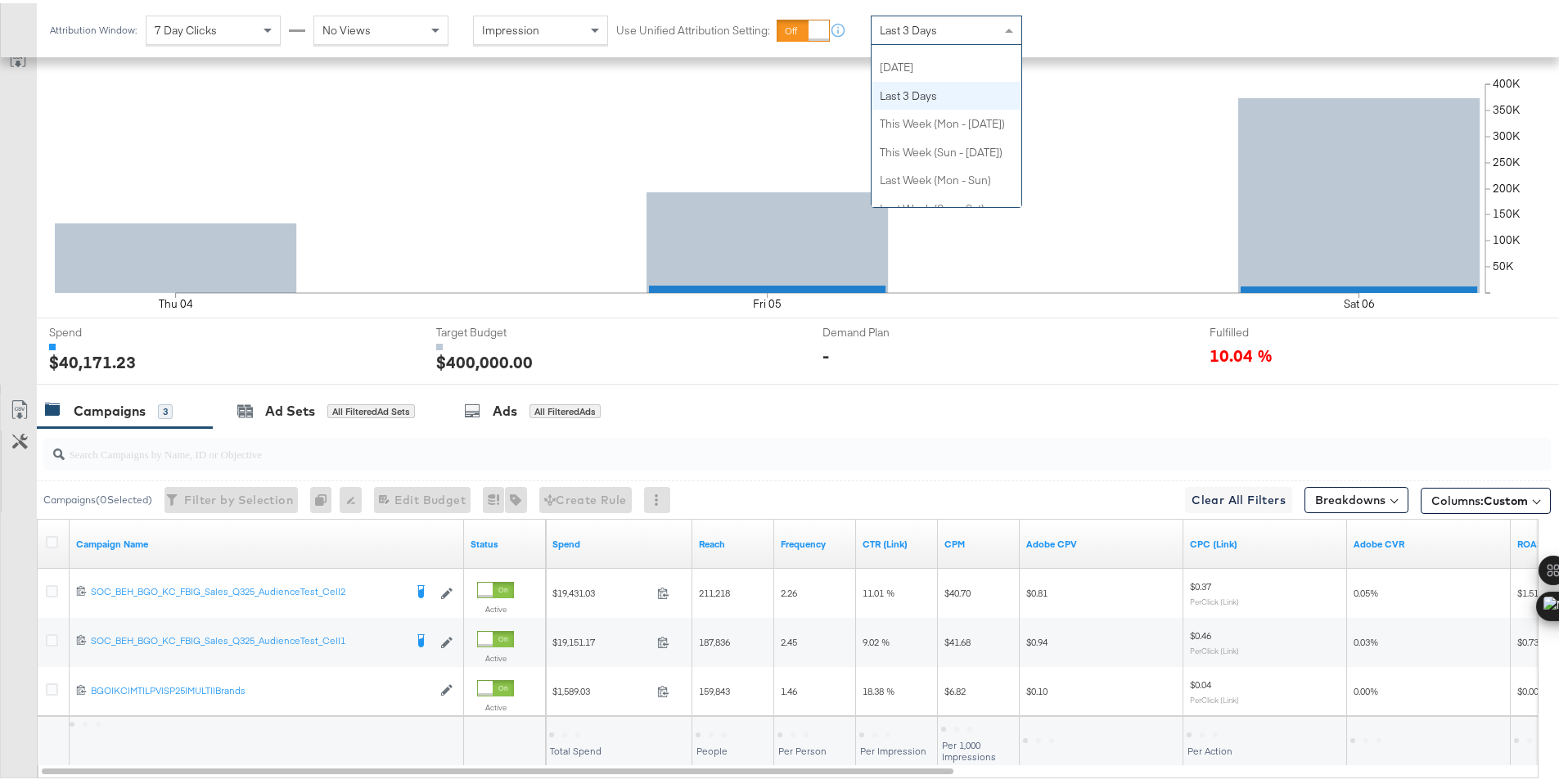
scroll to position [48, 0]
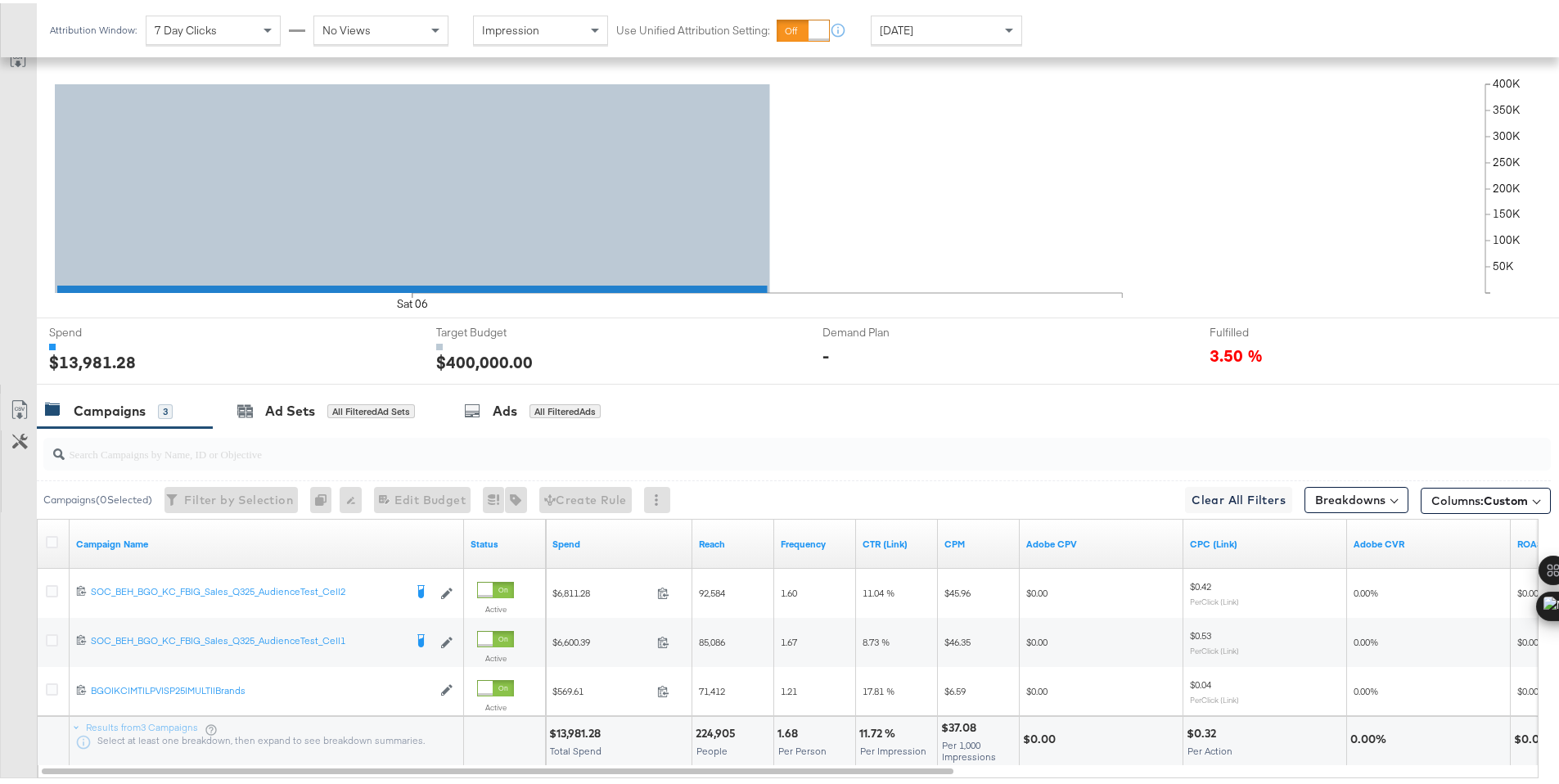
click at [566, 729] on div "$13,981.28" at bounding box center [576, 730] width 56 height 15
copy div "13,981.28"
